Goal: Use online tool/utility

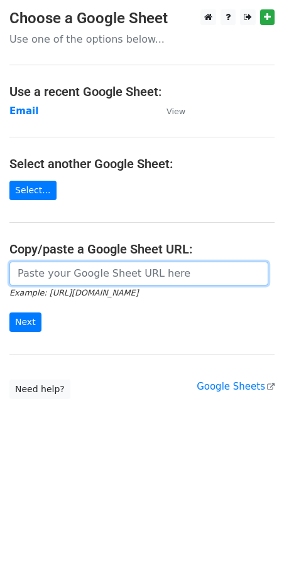
click at [133, 278] on input "url" at bounding box center [138, 274] width 259 height 24
paste input "https://docs.google.com/spreadsheets/d/1kkuvtFhSU96zbUb1siQY-U0C9dKU1thMyGs0vt7…"
type input "https://docs.google.com/spreadsheets/d/1kkuvtFhSU96zbUb1siQY-U0C9dKU1thMyGs0vt7…"
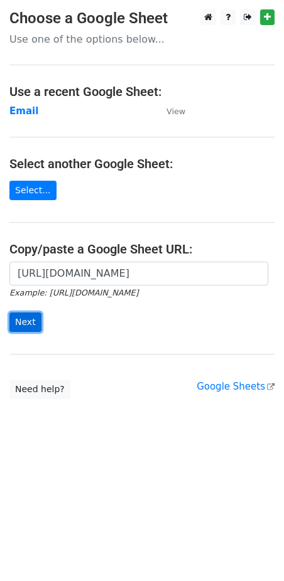
scroll to position [0, 0]
click at [38, 325] on input "Next" at bounding box center [25, 322] width 32 height 19
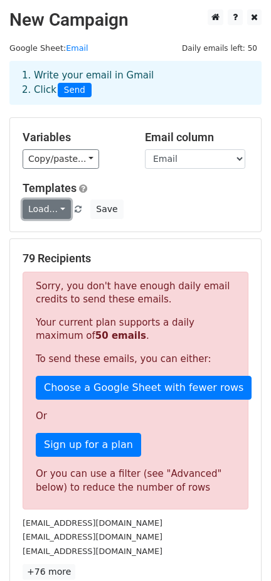
click at [58, 211] on link "Load..." at bounding box center [47, 209] width 48 height 19
click at [51, 228] on link "FCA" at bounding box center [72, 238] width 99 height 20
click at [50, 214] on link "Load..." at bounding box center [47, 209] width 48 height 19
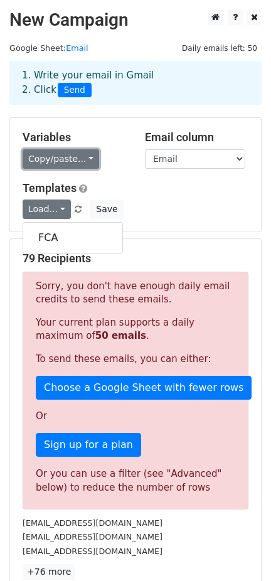
click at [63, 163] on link "Copy/paste..." at bounding box center [61, 158] width 77 height 19
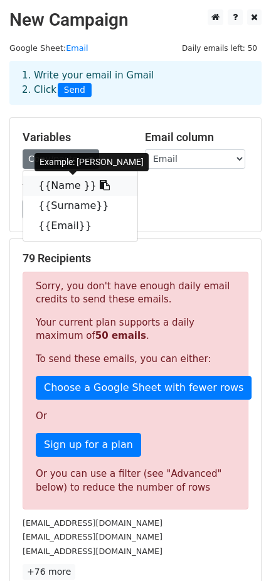
click at [100, 183] on icon at bounding box center [105, 185] width 10 height 10
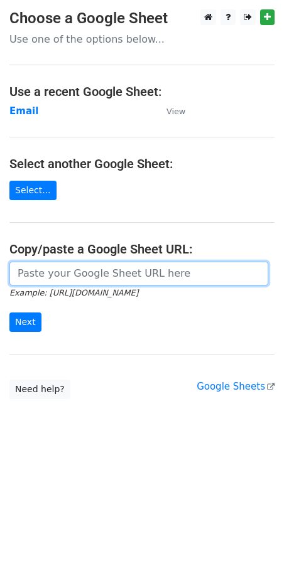
click at [103, 280] on input "url" at bounding box center [138, 274] width 259 height 24
type input "https://docs.google.com/spreadsheets/d/1kkuvtFhSU96zbUb1siQY-U0C9dKU1thMyGs0vt7…"
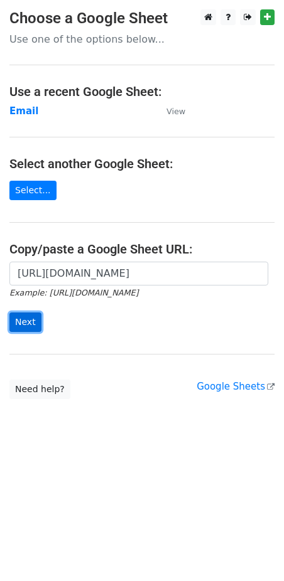
click at [28, 325] on input "Next" at bounding box center [25, 322] width 32 height 19
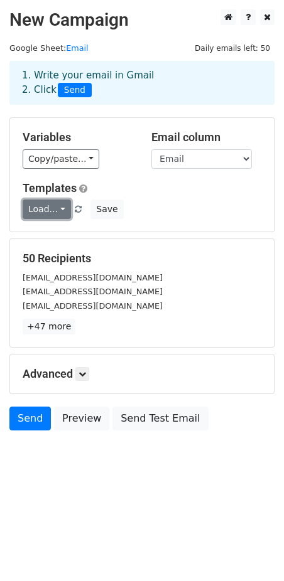
click at [53, 215] on link "Load..." at bounding box center [47, 209] width 48 height 19
click at [60, 240] on link "FCA" at bounding box center [72, 238] width 99 height 20
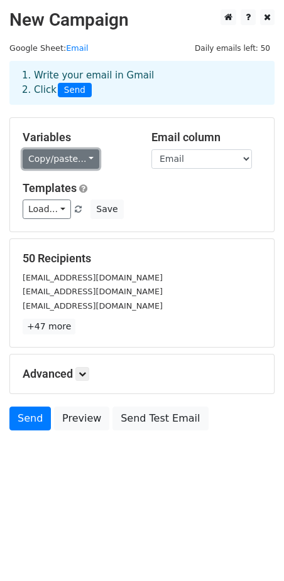
click at [87, 157] on link "Copy/paste..." at bounding box center [61, 158] width 77 height 19
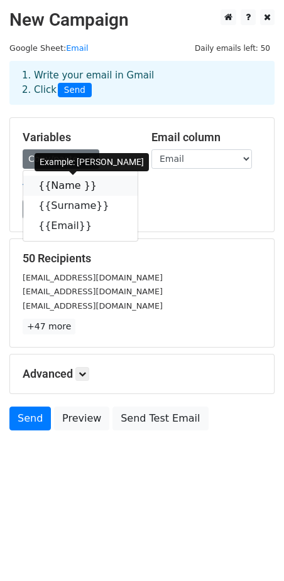
click at [94, 187] on link "{{Name }}" at bounding box center [80, 186] width 114 height 20
